Goal: Task Accomplishment & Management: Use online tool/utility

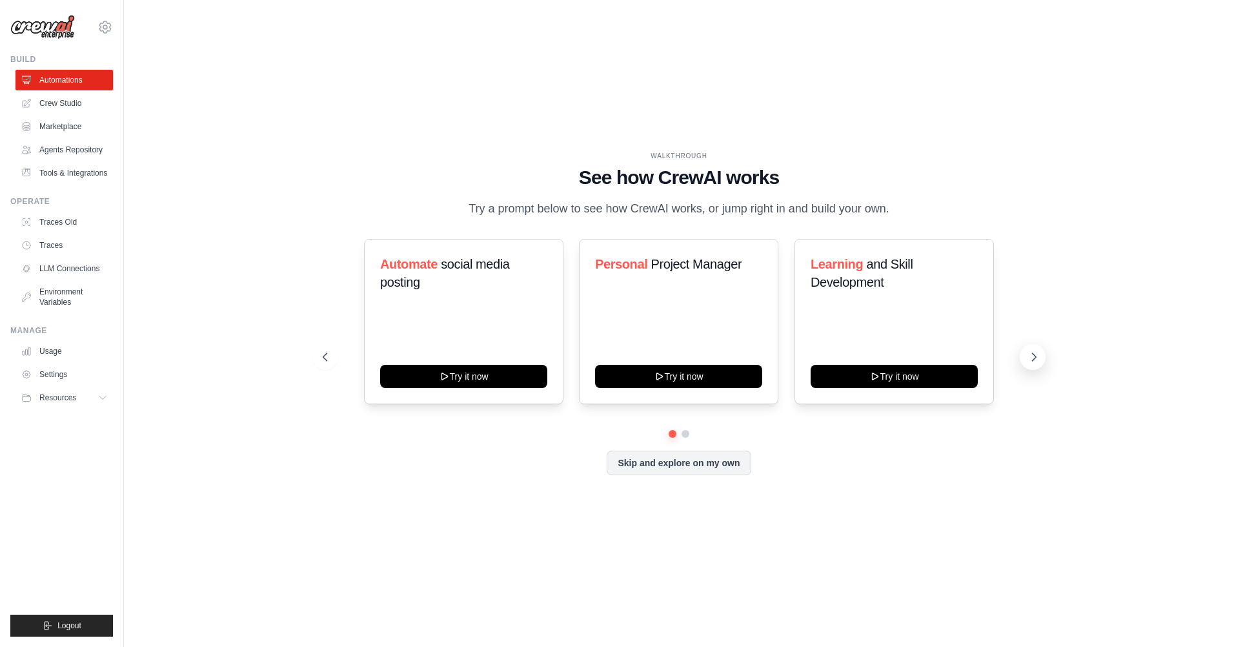
click at [1039, 363] on icon at bounding box center [1034, 357] width 13 height 13
click at [1040, 363] on icon at bounding box center [1034, 357] width 13 height 13
click at [671, 474] on button "Skip and explore on my own" at bounding box center [679, 461] width 144 height 25
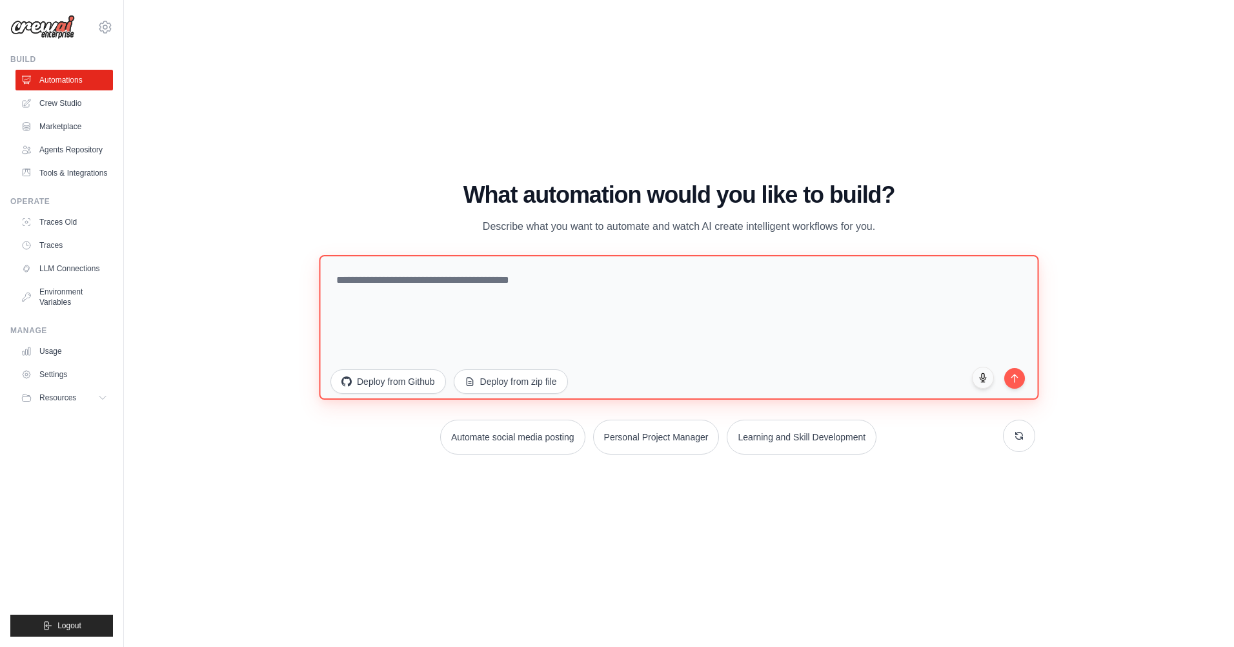
click at [363, 303] on textarea at bounding box center [679, 327] width 720 height 145
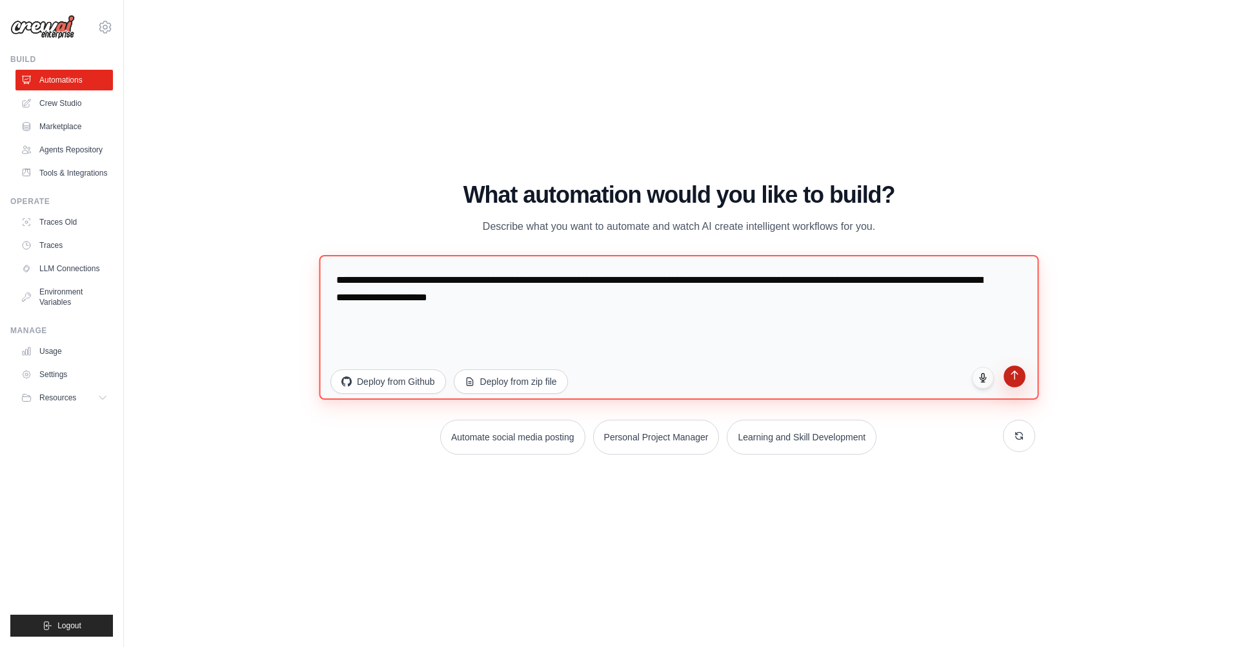
type textarea "**********"
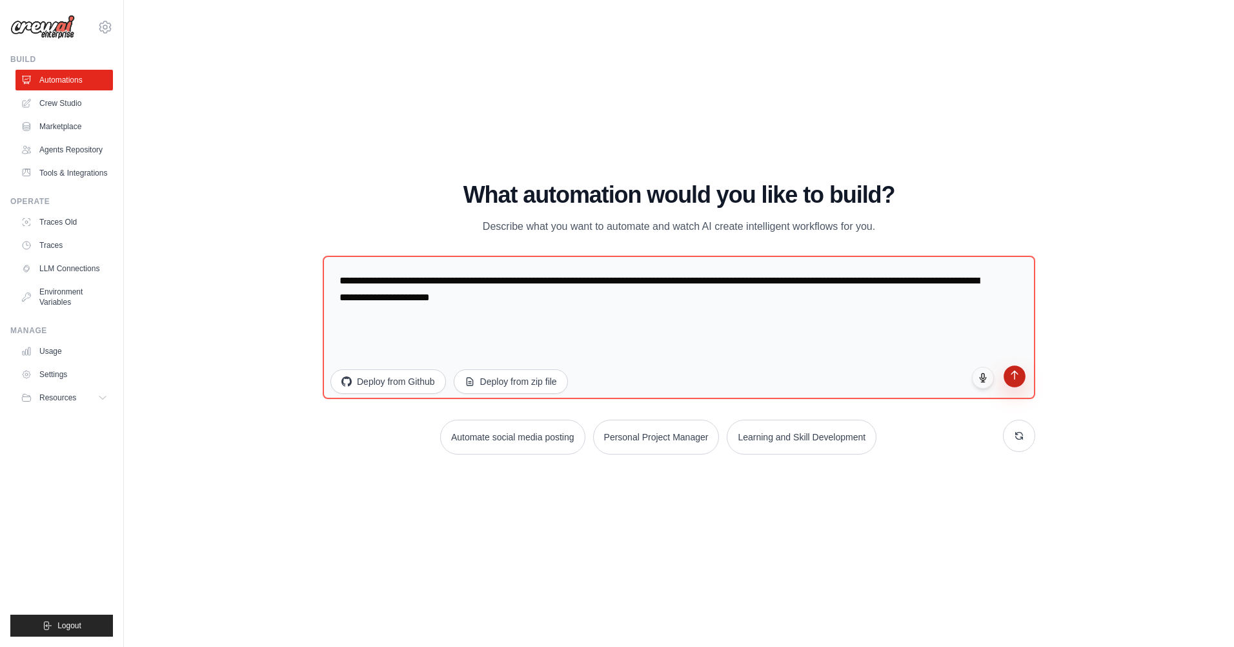
click at [1017, 382] on button "submit" at bounding box center [1015, 376] width 22 height 22
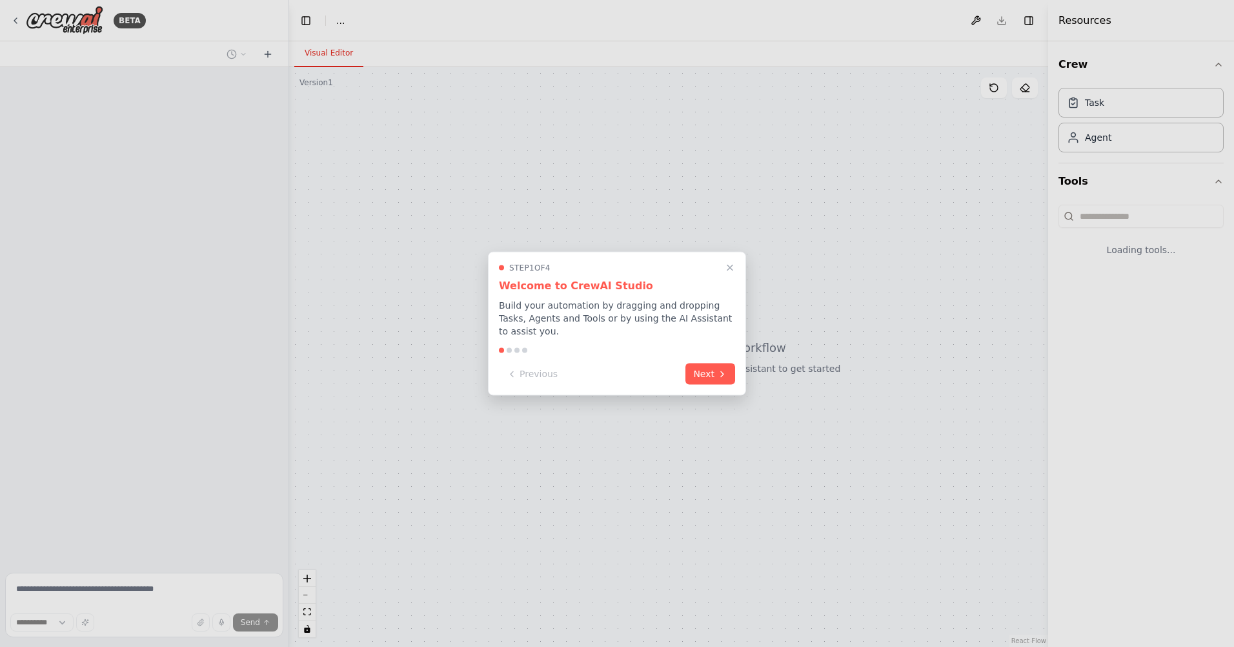
select select "****"
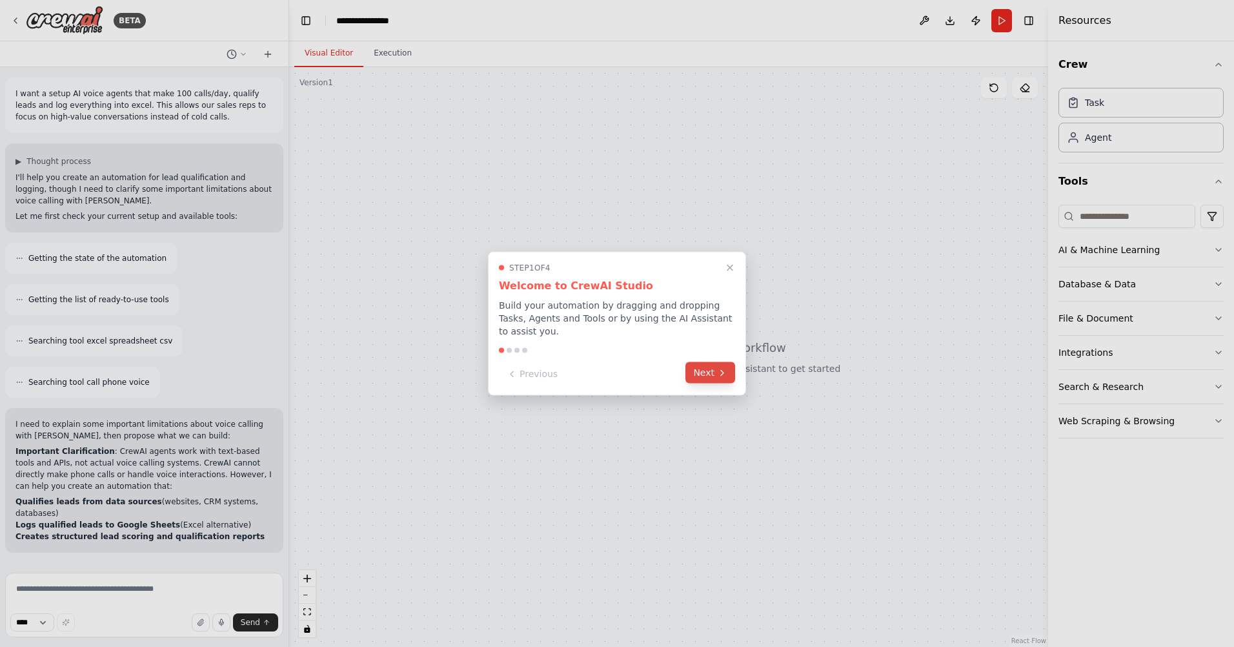
click at [703, 366] on button "Next" at bounding box center [711, 372] width 50 height 21
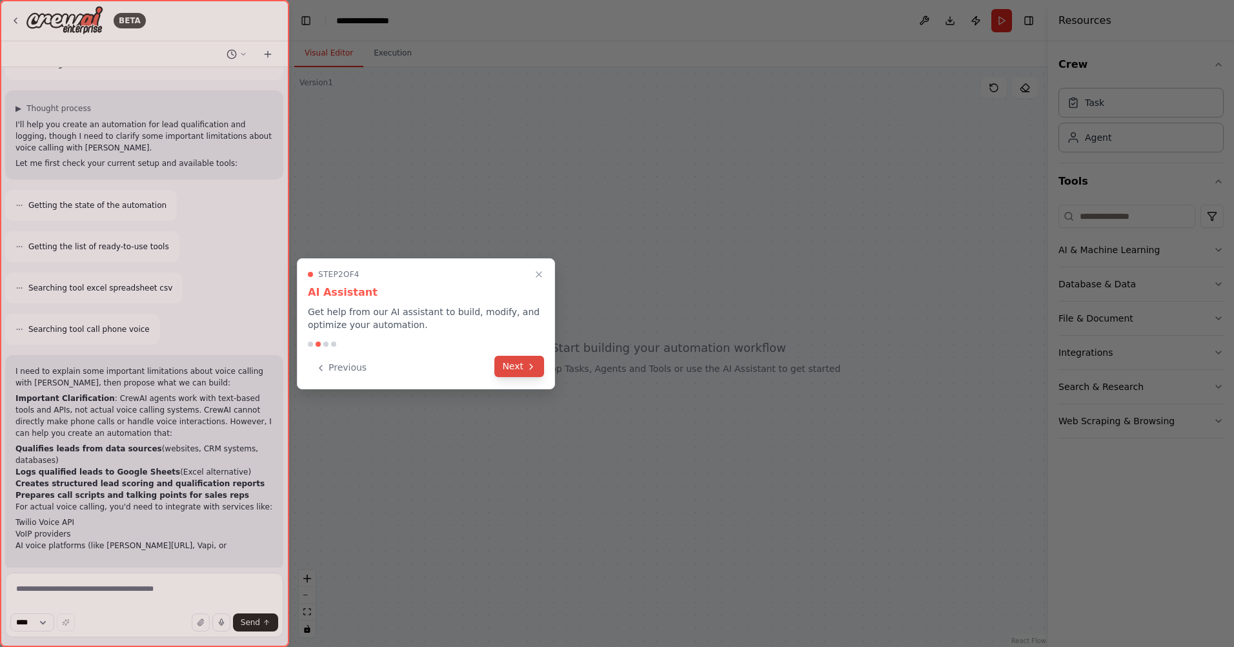
click at [513, 363] on button "Next" at bounding box center [520, 366] width 50 height 21
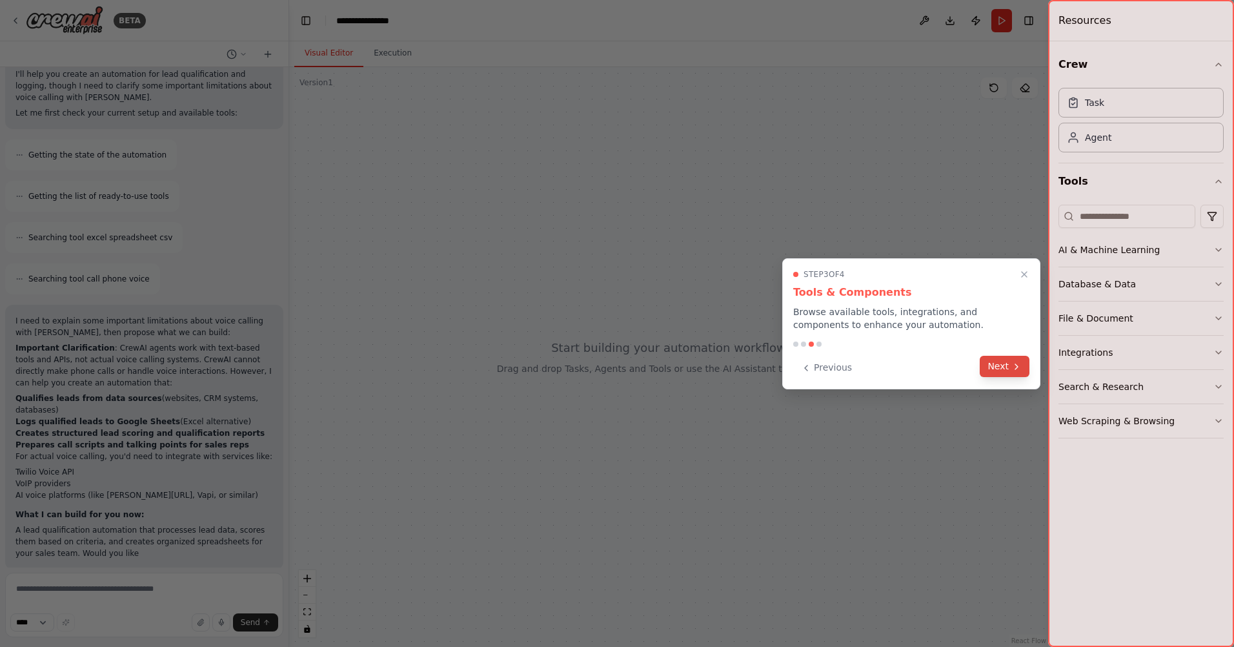
click at [990, 361] on button "Next" at bounding box center [1005, 366] width 50 height 21
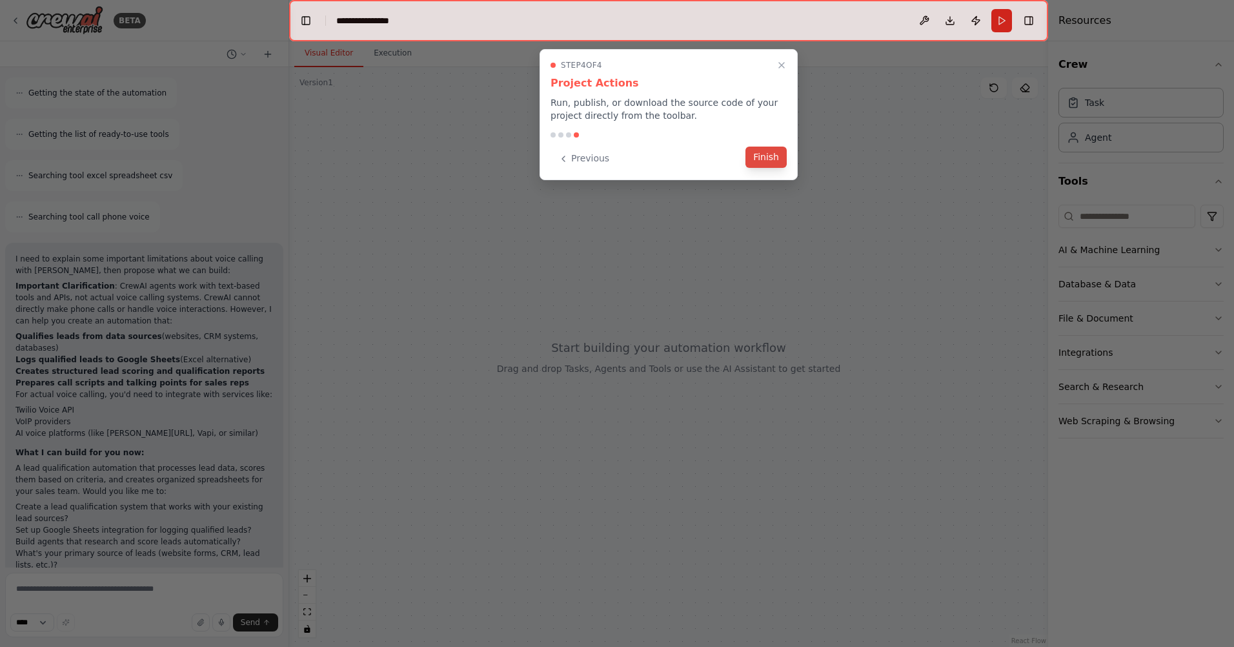
scroll to position [177, 0]
click at [759, 154] on button "Finish" at bounding box center [766, 157] width 41 height 21
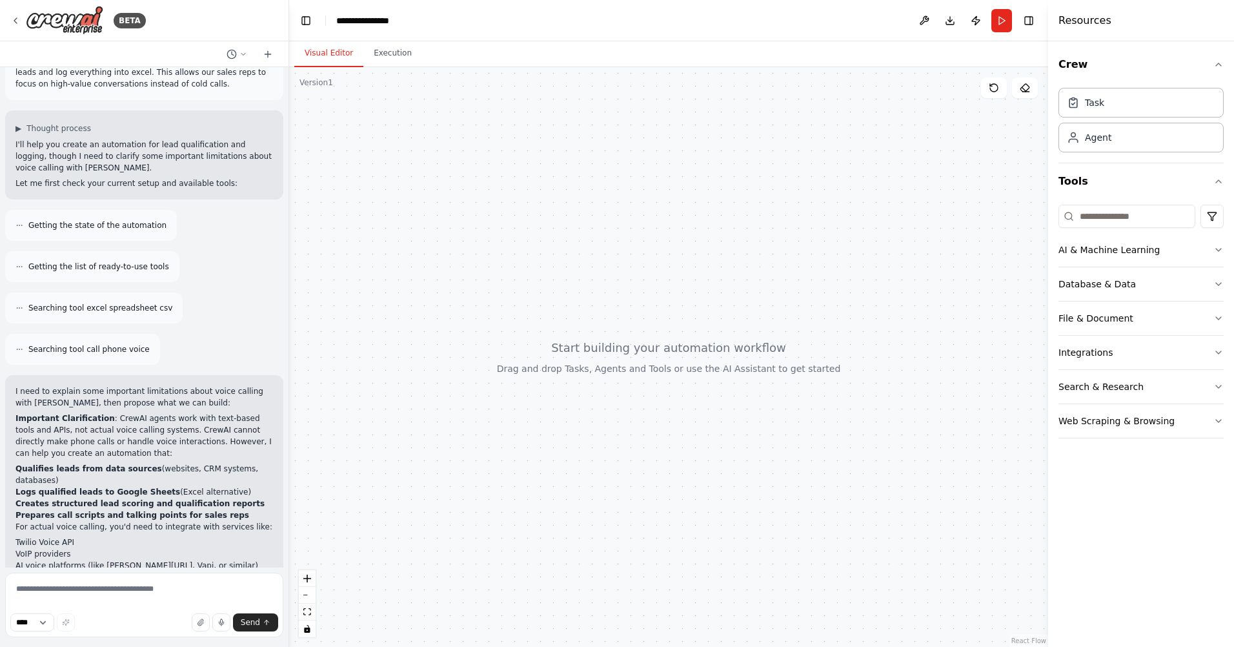
scroll to position [0, 0]
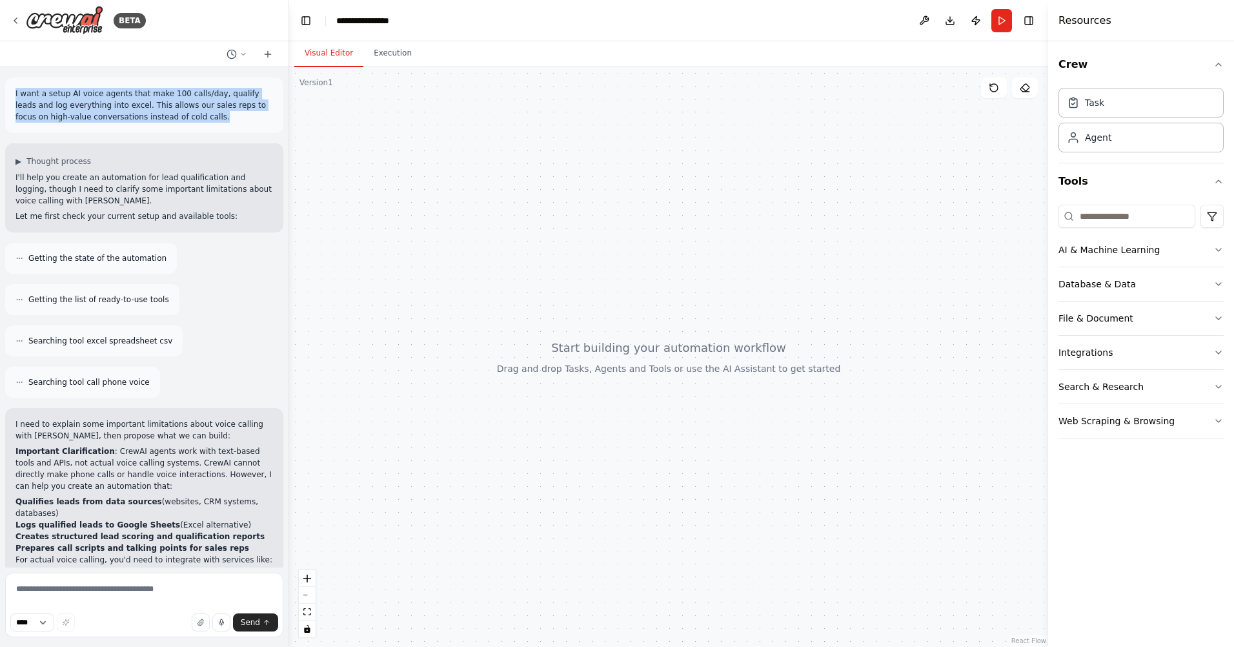
drag, startPoint x: 15, startPoint y: 91, endPoint x: 166, endPoint y: 119, distance: 153.1
click at [166, 119] on p "I want a setup AI voice agents that make 100 calls/day, qualify leads and log e…" at bounding box center [144, 105] width 258 height 35
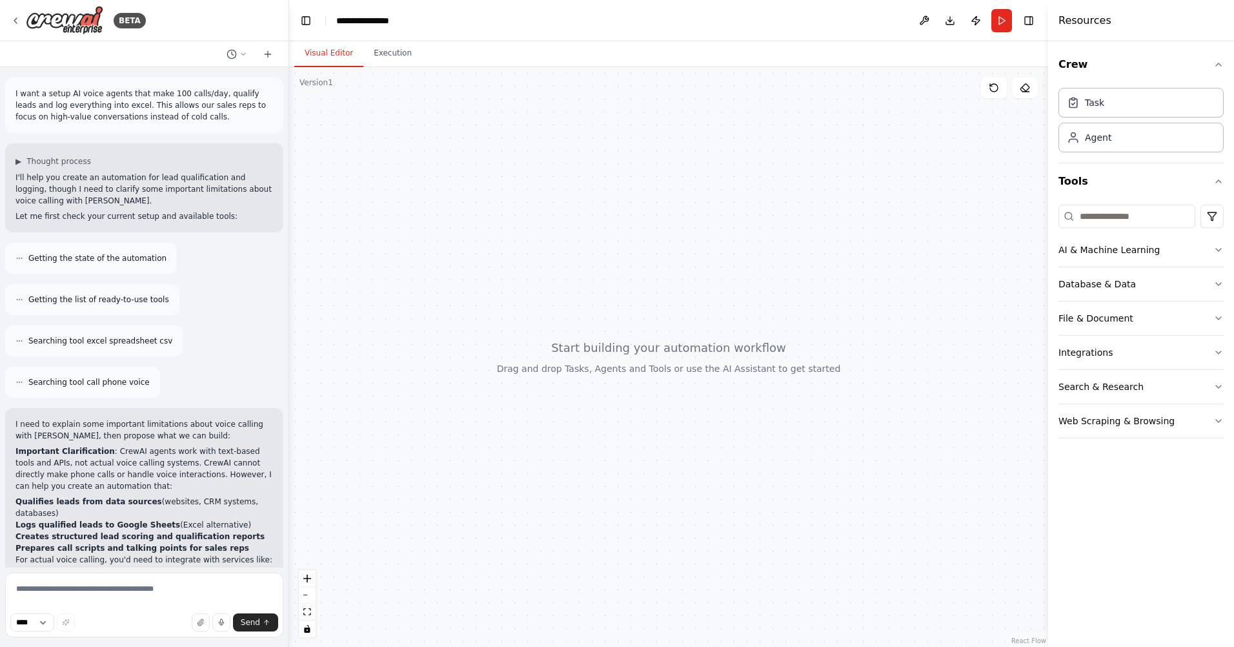
click at [57, 185] on p "I'll help you create an automation for lead qualification and logging, though I…" at bounding box center [144, 189] width 258 height 35
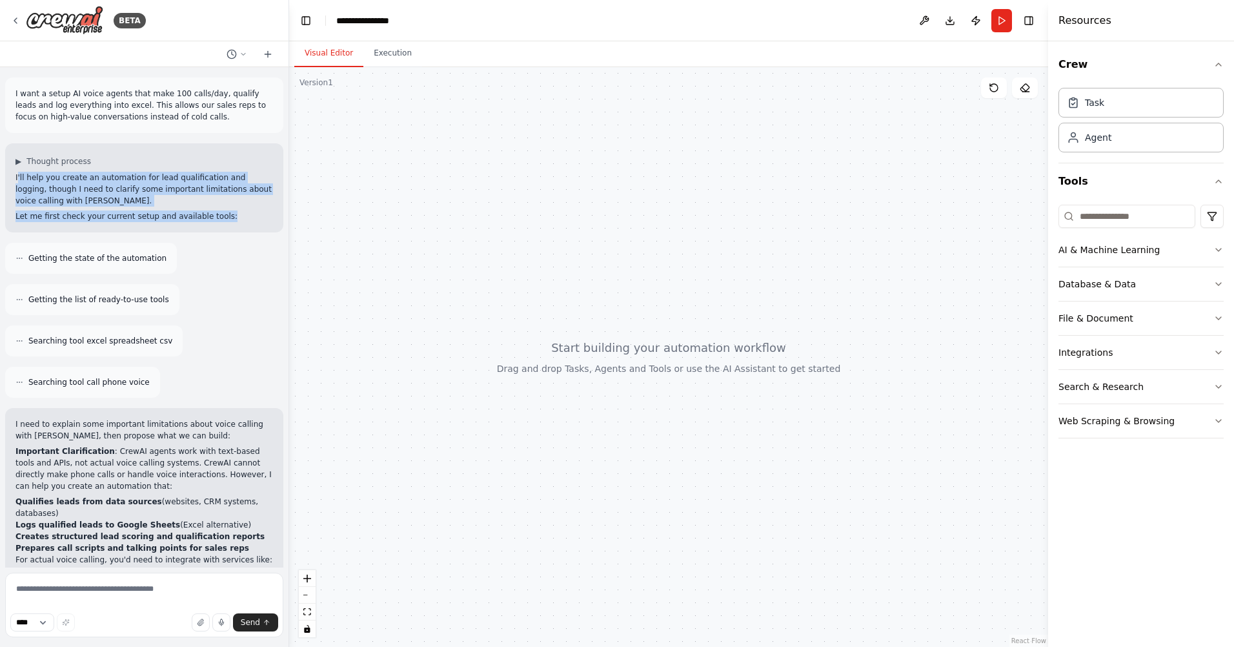
drag, startPoint x: 17, startPoint y: 178, endPoint x: 230, endPoint y: 210, distance: 215.5
click at [230, 210] on div "I'll help you create an automation for lead qualification and logging, though I…" at bounding box center [144, 197] width 258 height 50
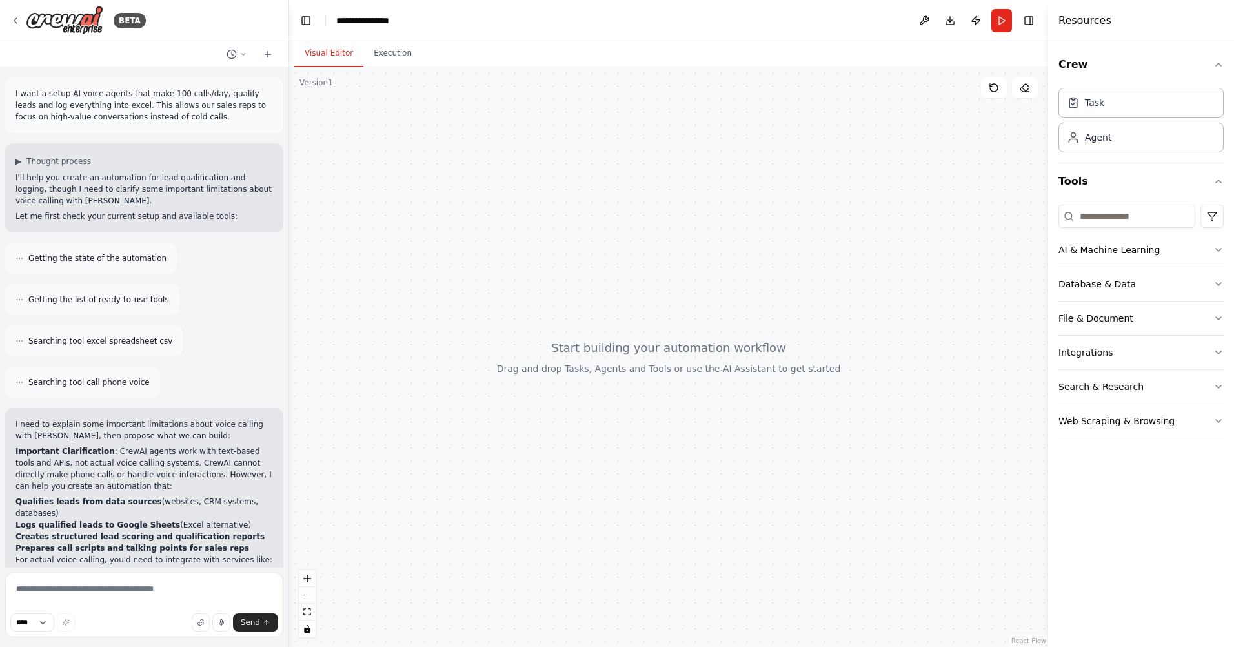
click at [107, 261] on span "Getting the state of the automation" at bounding box center [97, 258] width 138 height 10
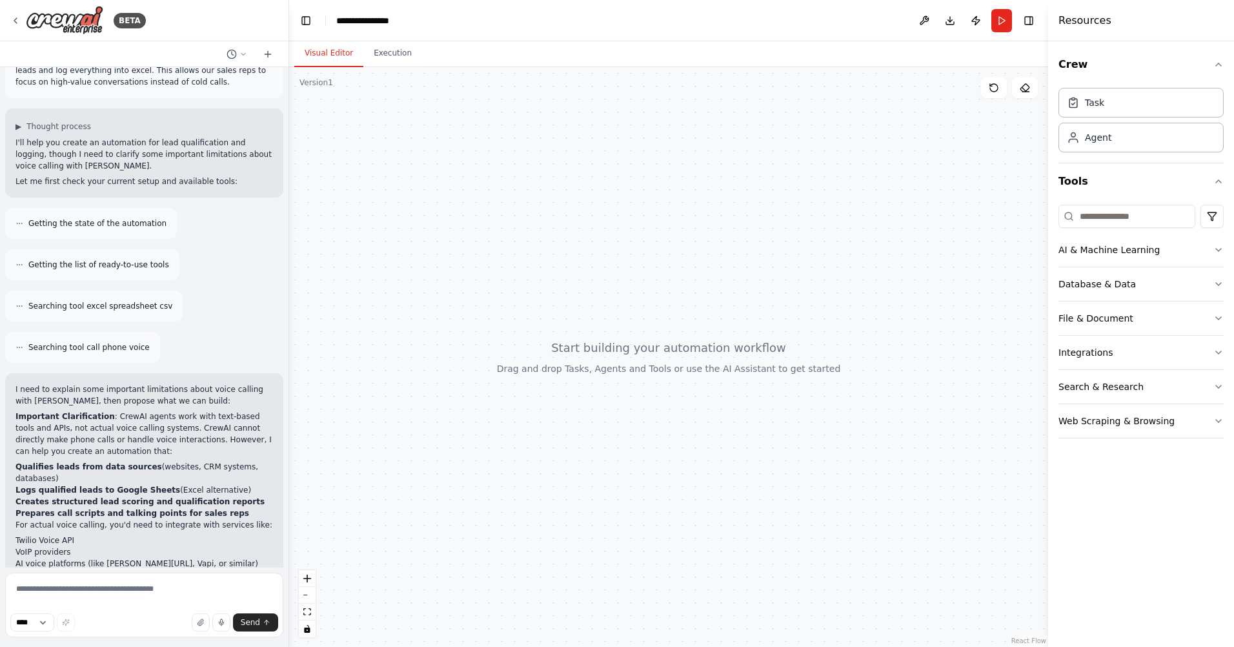
scroll to position [65, 0]
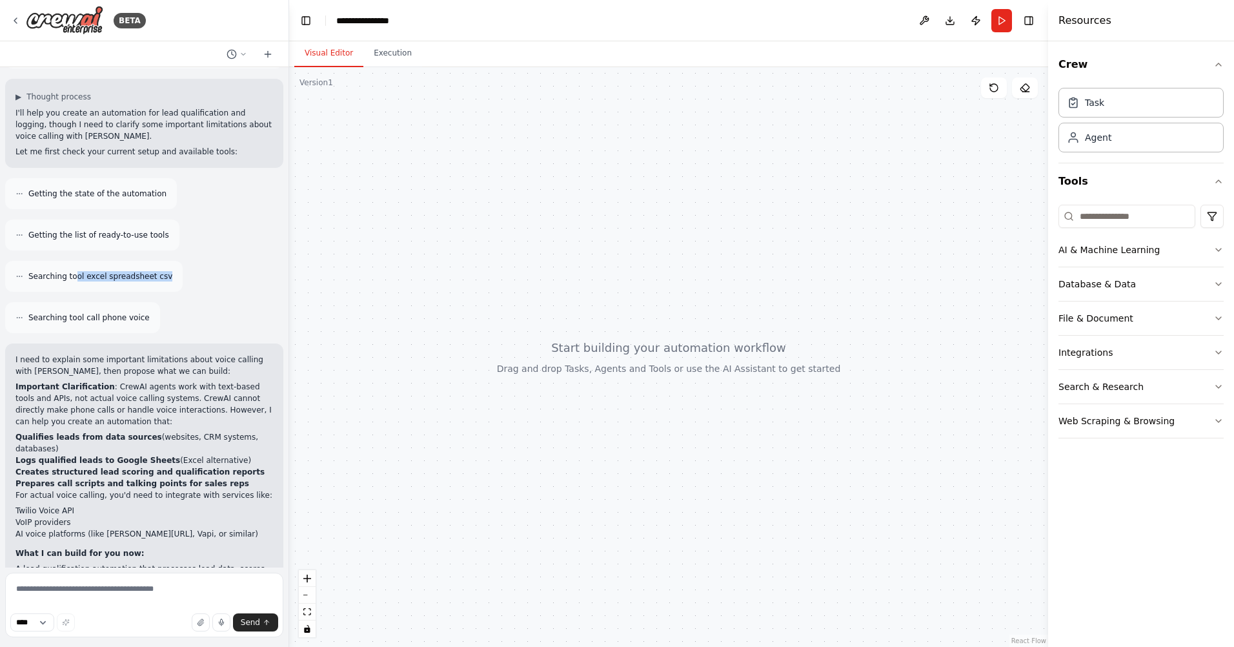
drag, startPoint x: 72, startPoint y: 280, endPoint x: 161, endPoint y: 278, distance: 89.1
click at [161, 278] on div "Searching tool excel spreadsheet csv" at bounding box center [94, 276] width 178 height 31
click at [24, 366] on p "I need to explain some important limitations about voice calling with CrewAI, t…" at bounding box center [144, 365] width 258 height 23
drag, startPoint x: 30, startPoint y: 358, endPoint x: 161, endPoint y: 376, distance: 132.3
click at [161, 376] on p "I need to explain some important limitations about voice calling with CrewAI, t…" at bounding box center [144, 365] width 258 height 23
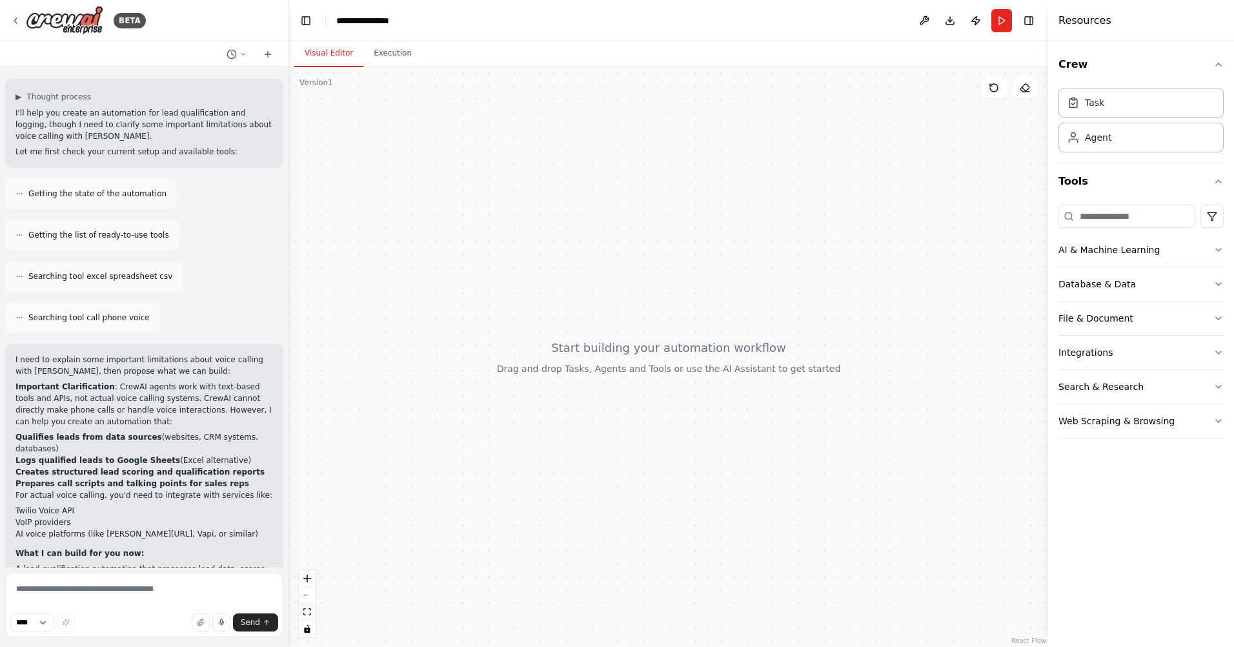
drag, startPoint x: 161, startPoint y: 376, endPoint x: 103, endPoint y: 428, distance: 78.7
click at [103, 428] on div "I need to explain some important limitations about voice calling with CrewAI, t…" at bounding box center [144, 513] width 258 height 318
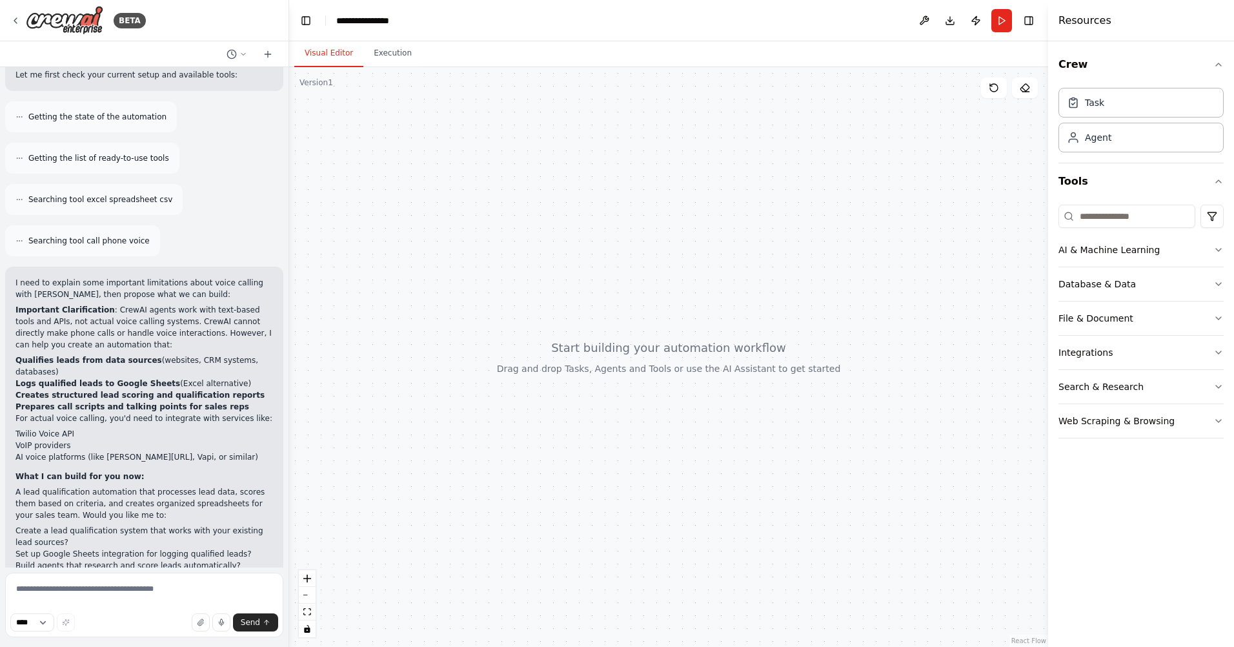
scroll to position [112, 0]
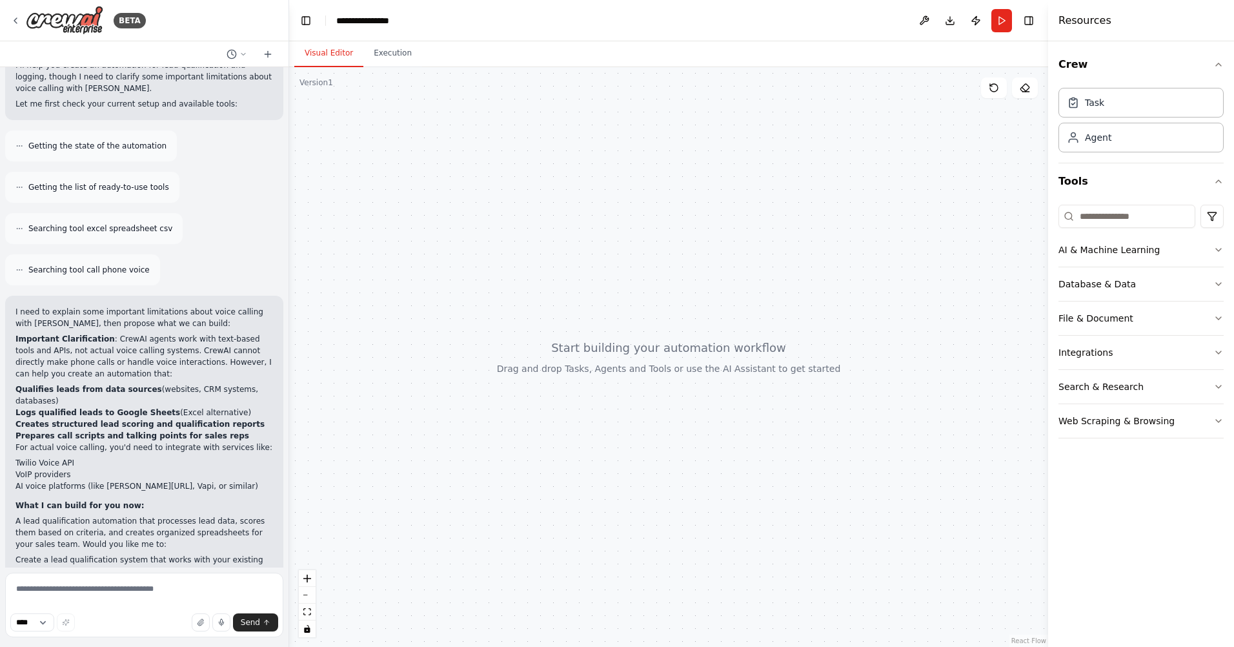
click at [49, 342] on strong "Important Clarification" at bounding box center [64, 338] width 99 height 9
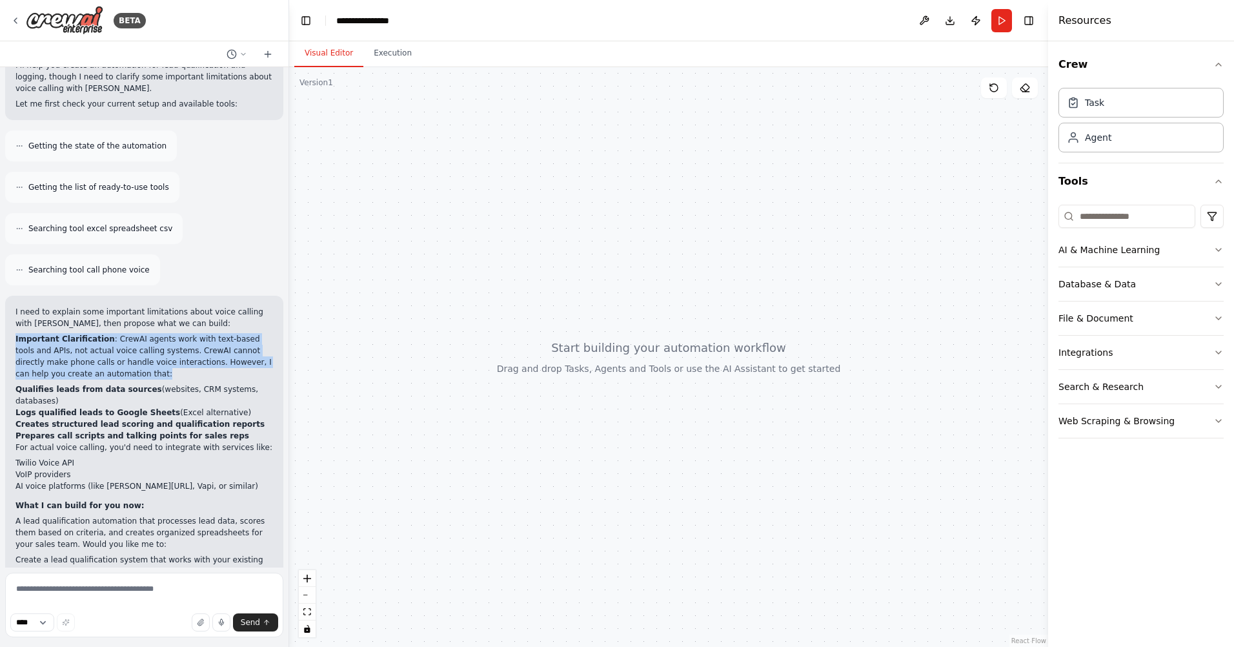
click at [49, 342] on strong "Important Clarification" at bounding box center [64, 338] width 99 height 9
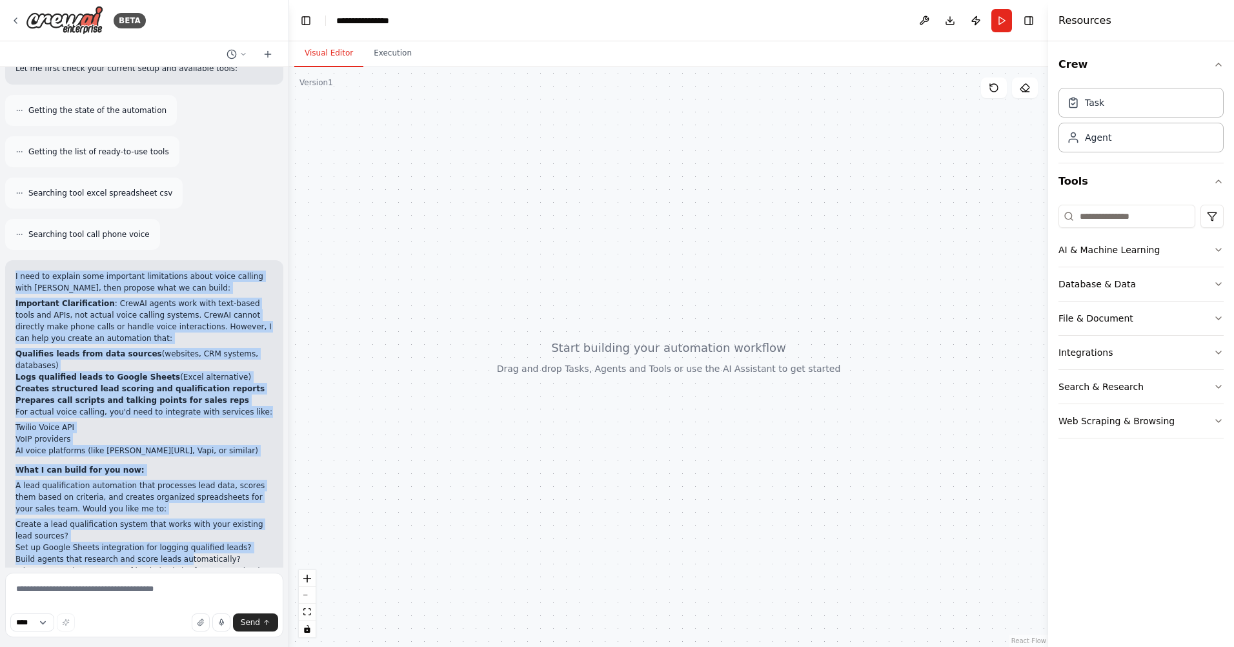
scroll to position [177, 0]
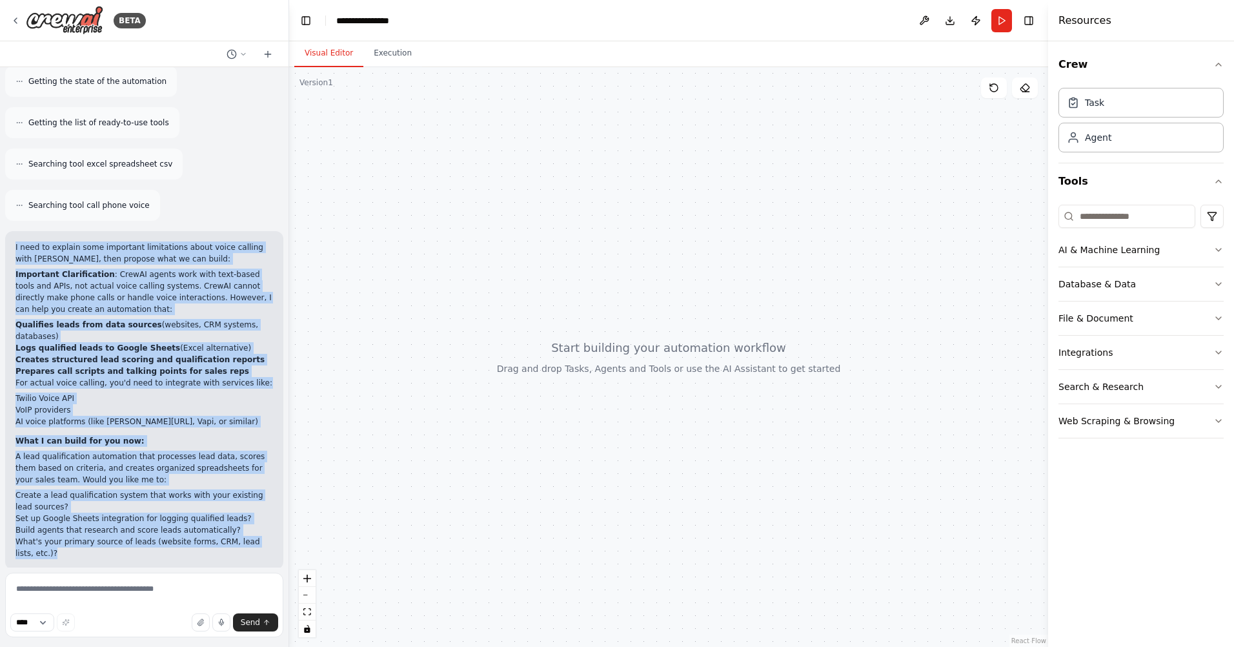
drag, startPoint x: 49, startPoint y: 342, endPoint x: 185, endPoint y: 542, distance: 241.6
click at [185, 542] on div "I need to explain some important limitations about voice calling with CrewAI, t…" at bounding box center [144, 400] width 278 height 338
copy div "I need to explain some important limitations about voice calling with CrewAI, t…"
click at [143, 549] on div "I need to explain some important limitations about voice calling with CrewAI, t…" at bounding box center [144, 400] width 278 height 338
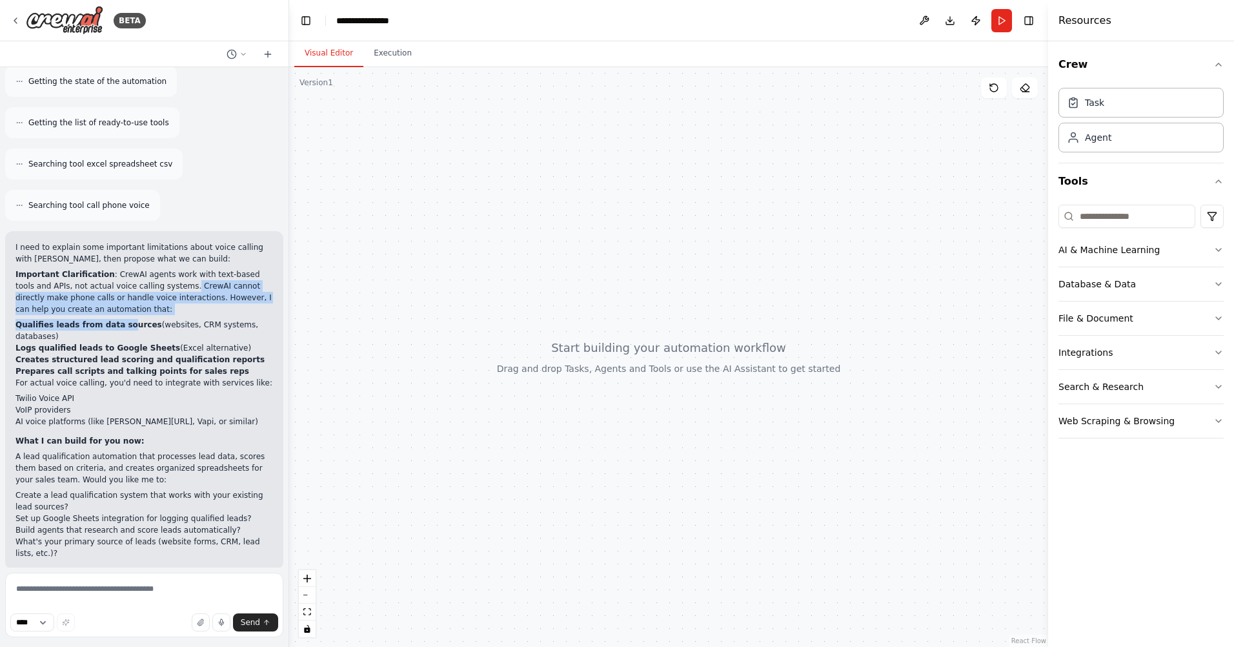
drag, startPoint x: 143, startPoint y: 285, endPoint x: 119, endPoint y: 323, distance: 45.0
click at [119, 323] on div "I need to explain some important limitations about voice calling with CrewAI, t…" at bounding box center [144, 400] width 258 height 318
drag, startPoint x: 119, startPoint y: 323, endPoint x: 197, endPoint y: 331, distance: 77.9
click at [197, 342] on li "Logs qualified leads to Google Sheets (Excel alternative)" at bounding box center [144, 348] width 258 height 12
drag, startPoint x: 18, startPoint y: 307, endPoint x: 261, endPoint y: 327, distance: 243.6
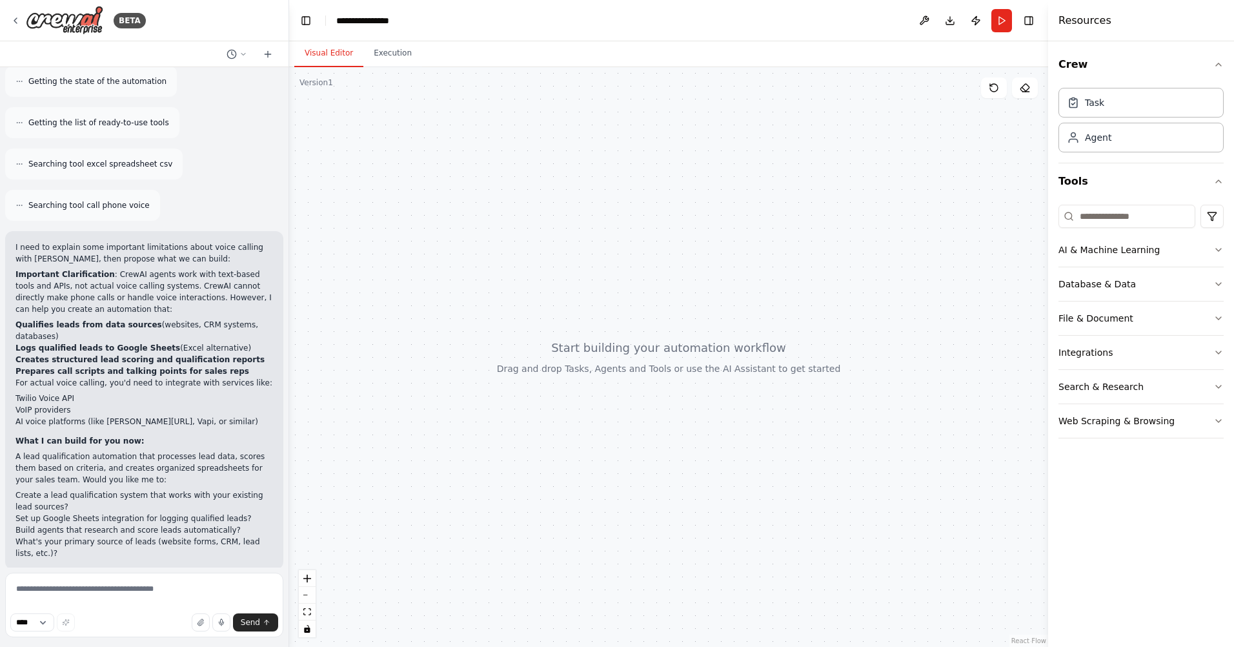
click at [261, 327] on div "I need to explain some important limitations about voice calling with CrewAI, t…" at bounding box center [144, 400] width 258 height 318
click at [72, 343] on strong "Logs qualified leads to Google Sheets" at bounding box center [97, 347] width 165 height 9
drag, startPoint x: 17, startPoint y: 333, endPoint x: 215, endPoint y: 335, distance: 198.2
click at [215, 342] on li "Logs qualified leads to Google Sheets (Excel alternative)" at bounding box center [144, 348] width 258 height 12
click at [43, 355] on strong "Creates structured lead scoring and qualification reports" at bounding box center [139, 359] width 249 height 9
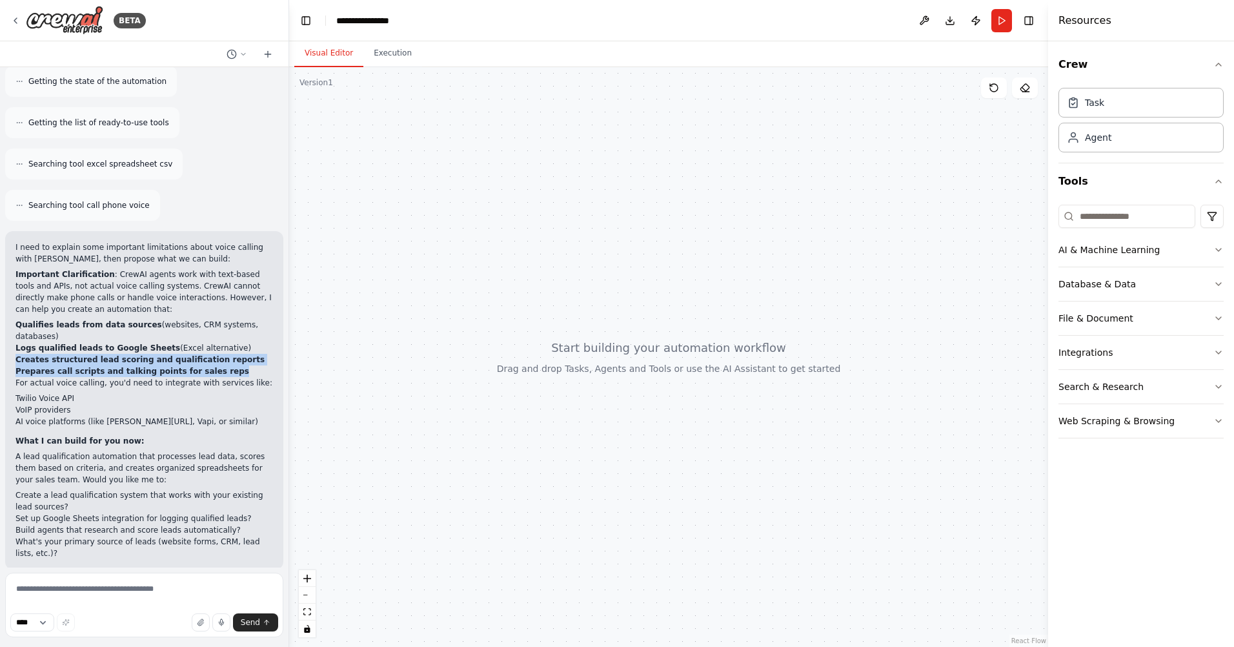
drag, startPoint x: 17, startPoint y: 347, endPoint x: 209, endPoint y: 362, distance: 193.0
click at [209, 362] on ol "Qualifies leads from data sources (websites, CRM systems, databases) Logs quali…" at bounding box center [144, 348] width 258 height 58
click at [39, 377] on p "For actual voice calling, you'd need to integrate with services like:" at bounding box center [144, 383] width 258 height 12
drag, startPoint x: 17, startPoint y: 369, endPoint x: 214, endPoint y: 369, distance: 196.3
click at [214, 377] on p "For actual voice calling, you'd need to integrate with services like:" at bounding box center [144, 383] width 258 height 12
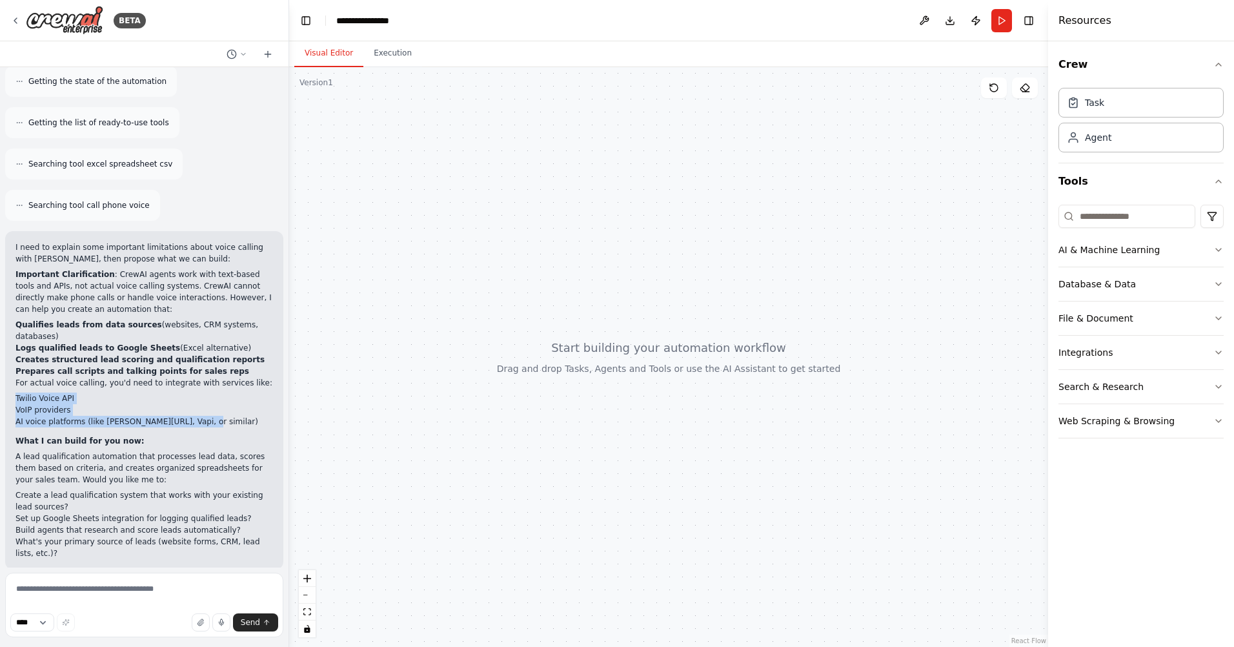
drag, startPoint x: 17, startPoint y: 385, endPoint x: 185, endPoint y: 411, distance: 170.5
click at [185, 411] on ul "Twilio Voice API VoIP providers AI voice platforms (like Bland.ai, Vapi, or sim…" at bounding box center [144, 410] width 258 height 35
click at [185, 416] on li "AI voice platforms (like Bland.ai, Vapi, or similar)" at bounding box center [144, 422] width 258 height 12
click at [133, 416] on li "AI voice platforms (like Bland.ai, Vapi, or similar)" at bounding box center [144, 422] width 258 height 12
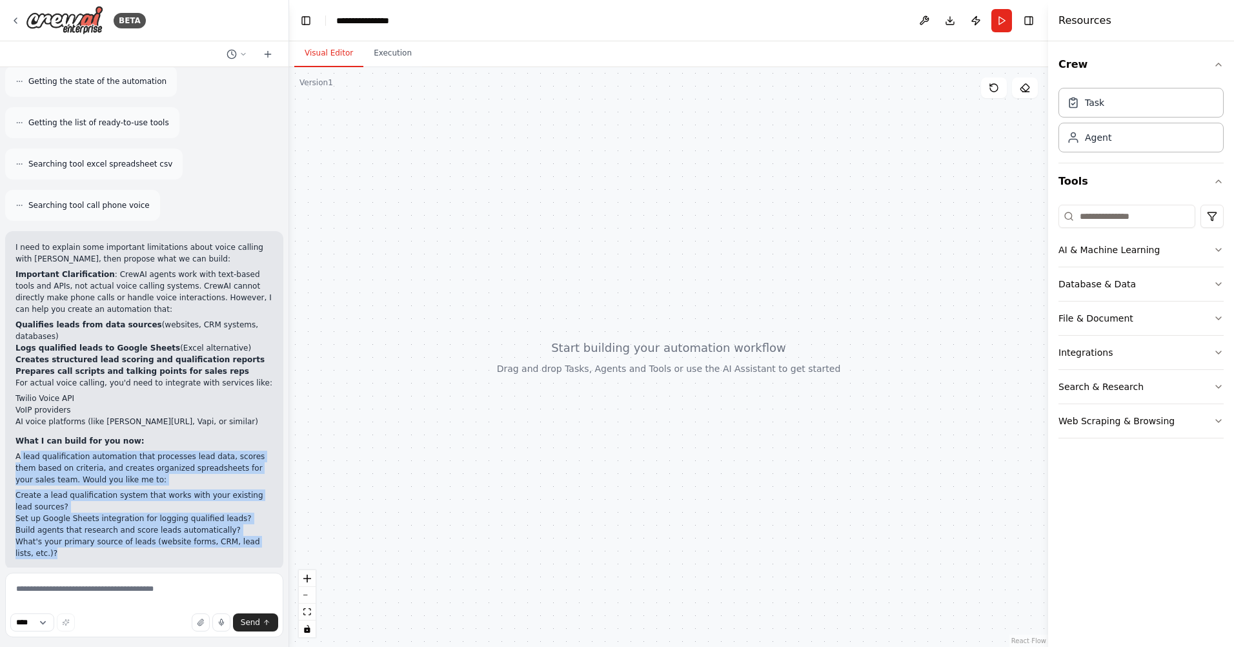
drag, startPoint x: 18, startPoint y: 449, endPoint x: 130, endPoint y: 541, distance: 144.9
click at [130, 541] on div "I need to explain some important limitations about voice calling with CrewAI, t…" at bounding box center [144, 400] width 258 height 318
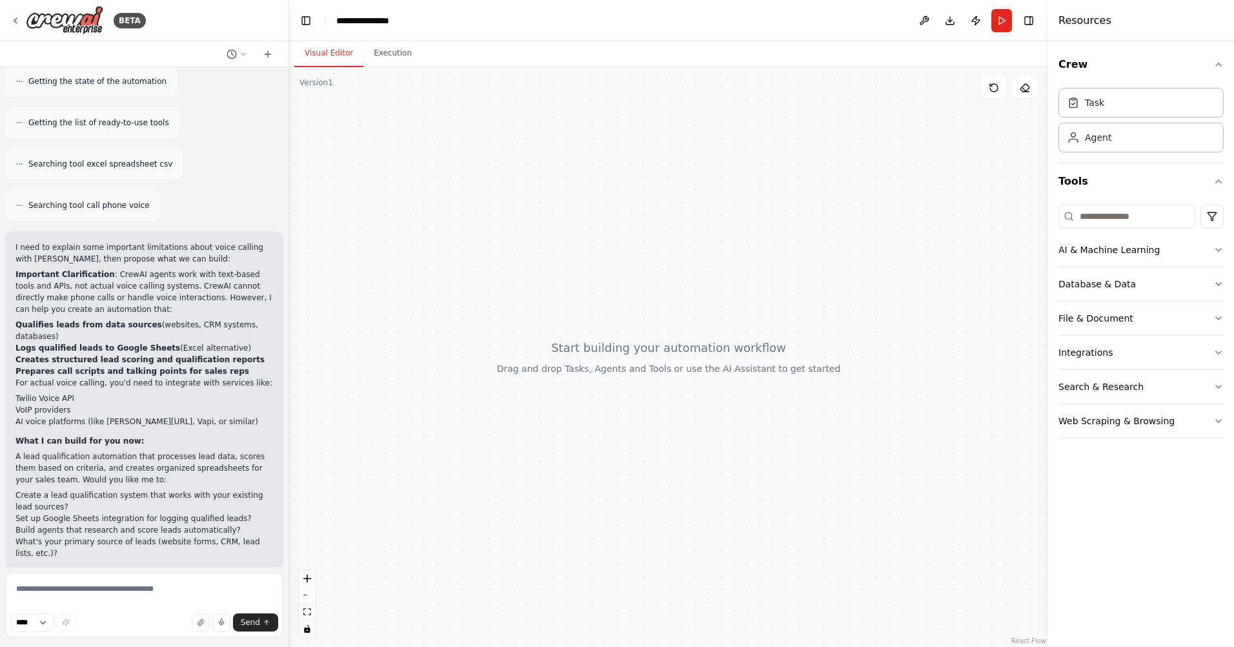
drag, startPoint x: 152, startPoint y: 417, endPoint x: 166, endPoint y: 420, distance: 13.9
click at [152, 418] on div "I need to explain some important limitations about voice calling with CrewAI, t…" at bounding box center [144, 400] width 258 height 318
drag, startPoint x: 183, startPoint y: 413, endPoint x: 17, endPoint y: 389, distance: 167.0
click at [17, 393] on ul "Twilio Voice API VoIP providers AI voice platforms (like Bland.ai, Vapi, or sim…" at bounding box center [144, 410] width 258 height 35
click at [115, 393] on li "Twilio Voice API" at bounding box center [144, 399] width 258 height 12
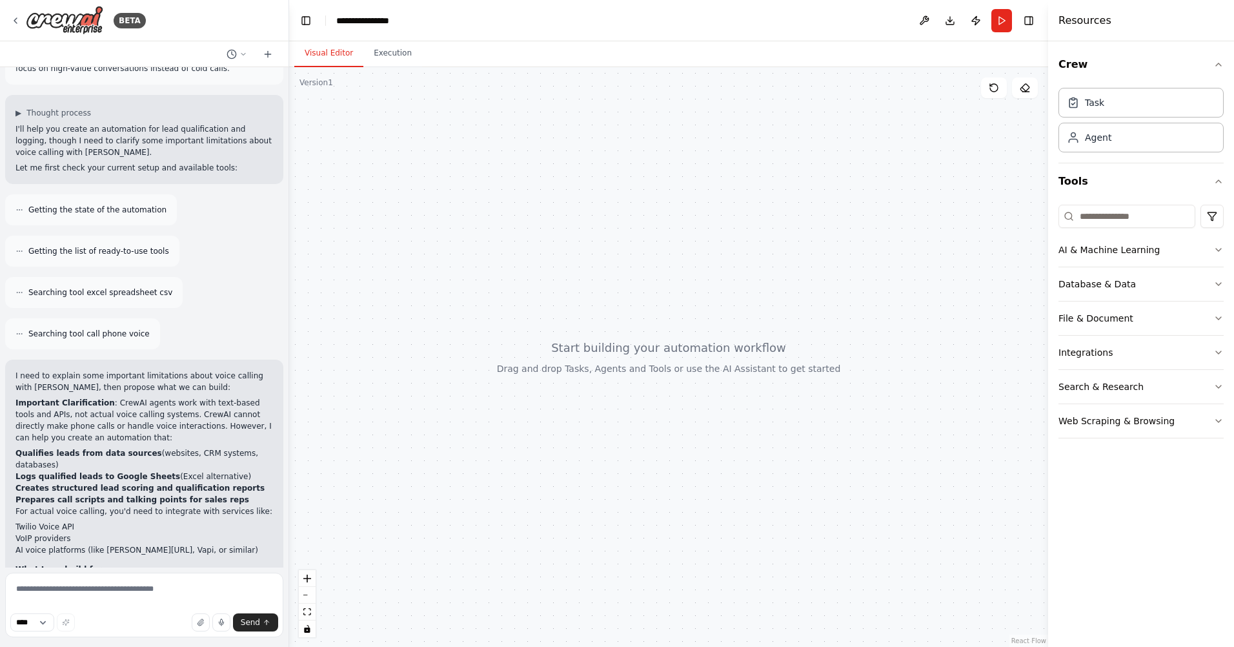
scroll to position [48, 0]
drag, startPoint x: 190, startPoint y: 401, endPoint x: 258, endPoint y: 407, distance: 68.7
click at [258, 407] on p "Important Clarification : CrewAI agents work with text-based tools and APIs, no…" at bounding box center [144, 421] width 258 height 46
